Goal: Task Accomplishment & Management: Manage account settings

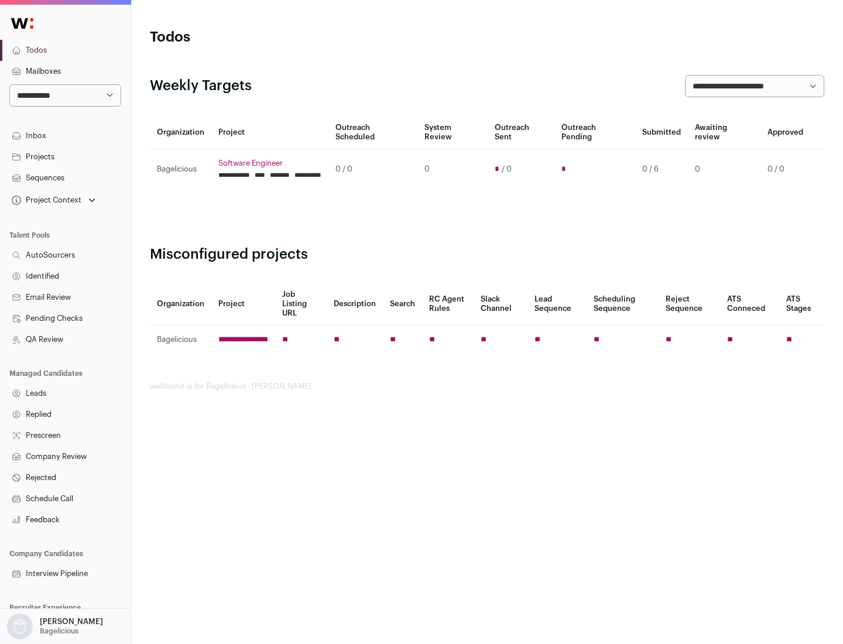
click at [65, 156] on link "Projects" at bounding box center [65, 156] width 131 height 21
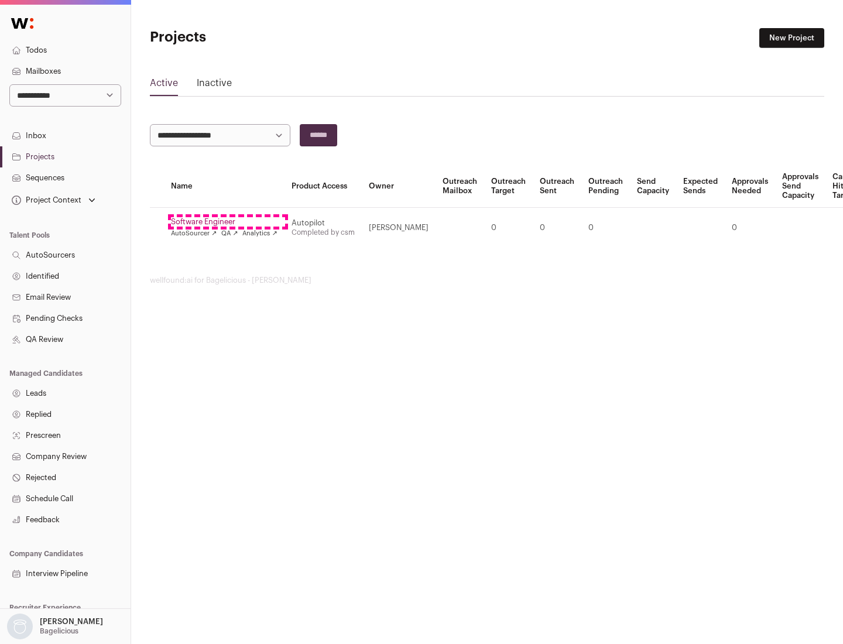
click at [228, 222] on link "Software Engineer" at bounding box center [224, 221] width 107 height 9
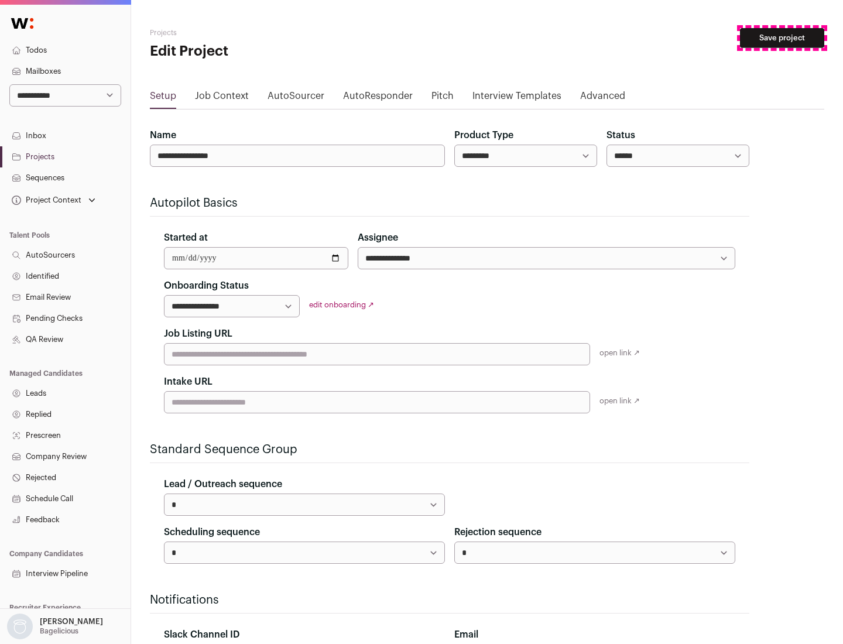
click at [782, 38] on button "Save project" at bounding box center [782, 38] width 84 height 20
